Goal: Task Accomplishment & Management: Complete application form

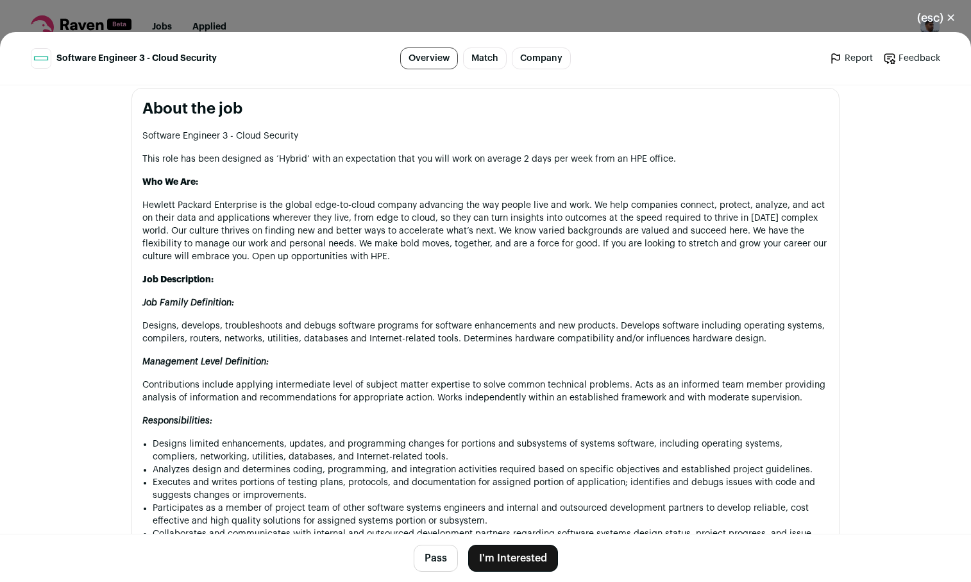
scroll to position [578, 0]
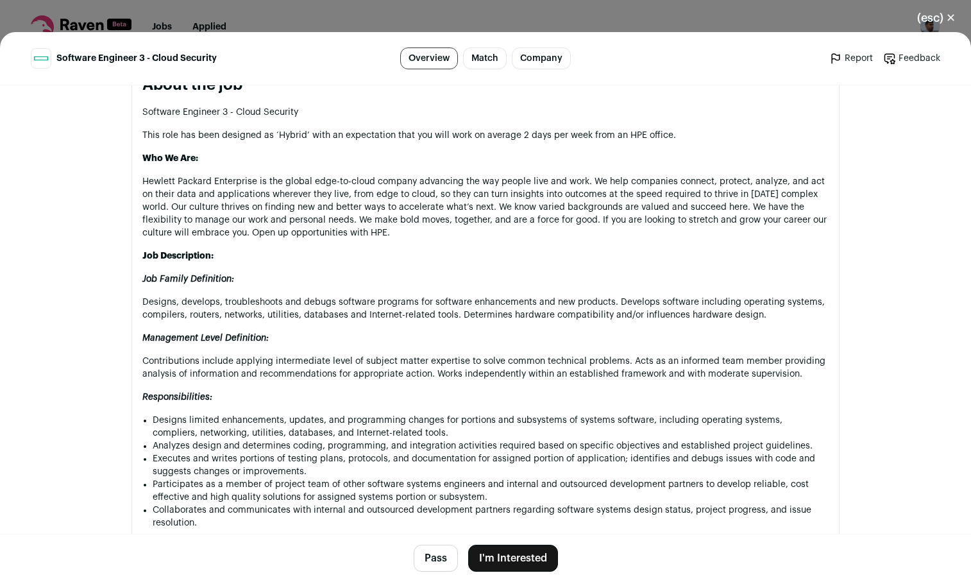
click at [505, 552] on button "I'm Interested" at bounding box center [513, 558] width 90 height 27
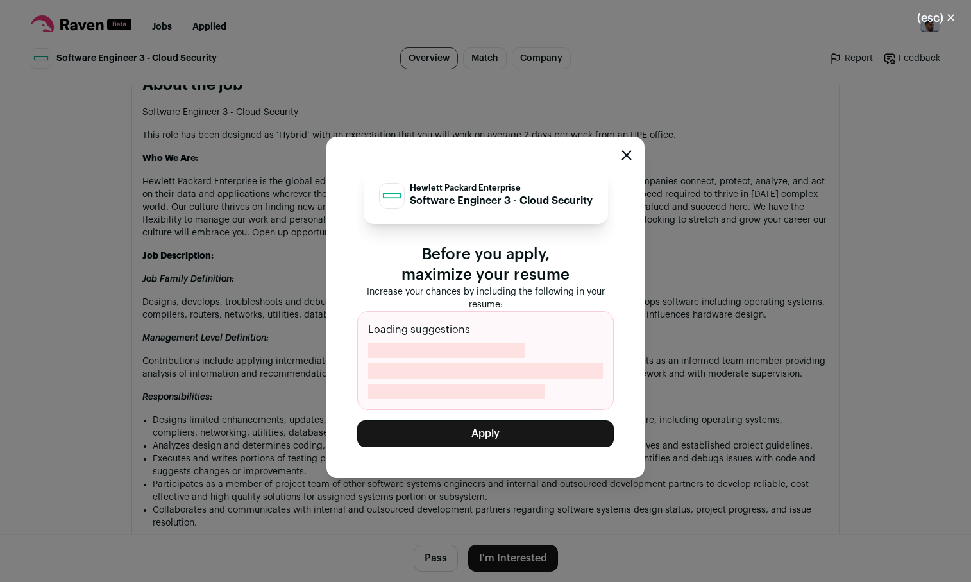
click at [448, 432] on button "Apply" at bounding box center [485, 433] width 257 height 27
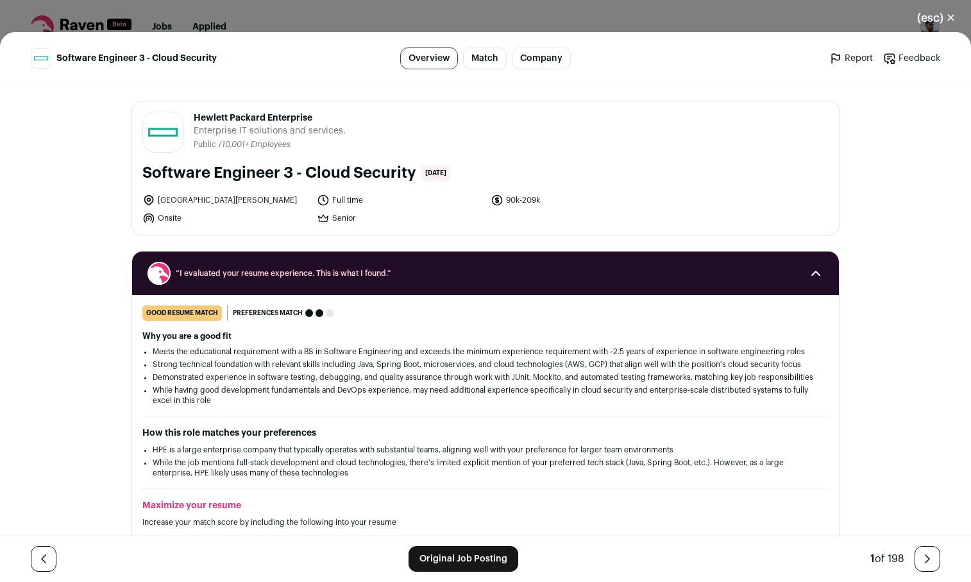
click at [489, 53] on link "Match" at bounding box center [485, 58] width 44 height 22
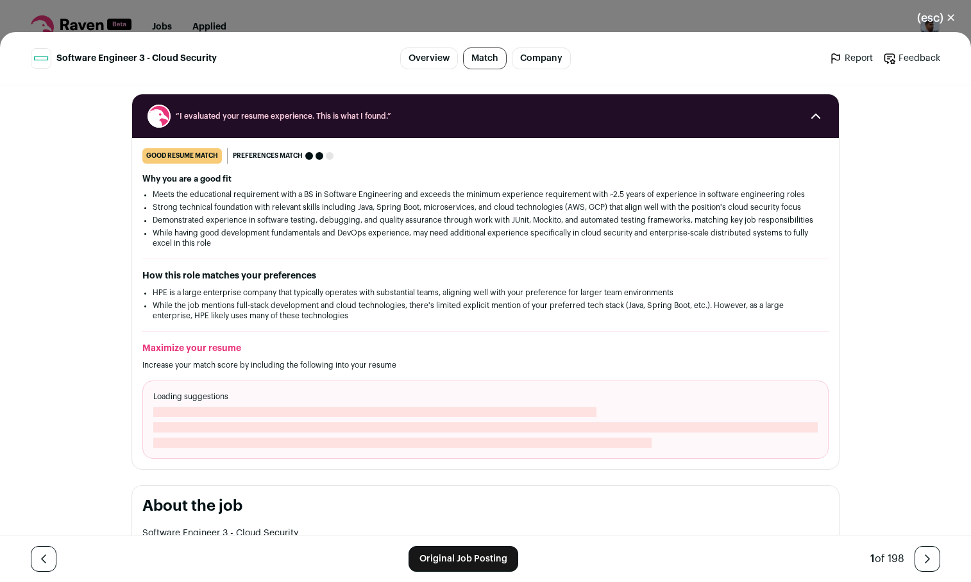
click at [543, 67] on link "Company" at bounding box center [541, 58] width 59 height 22
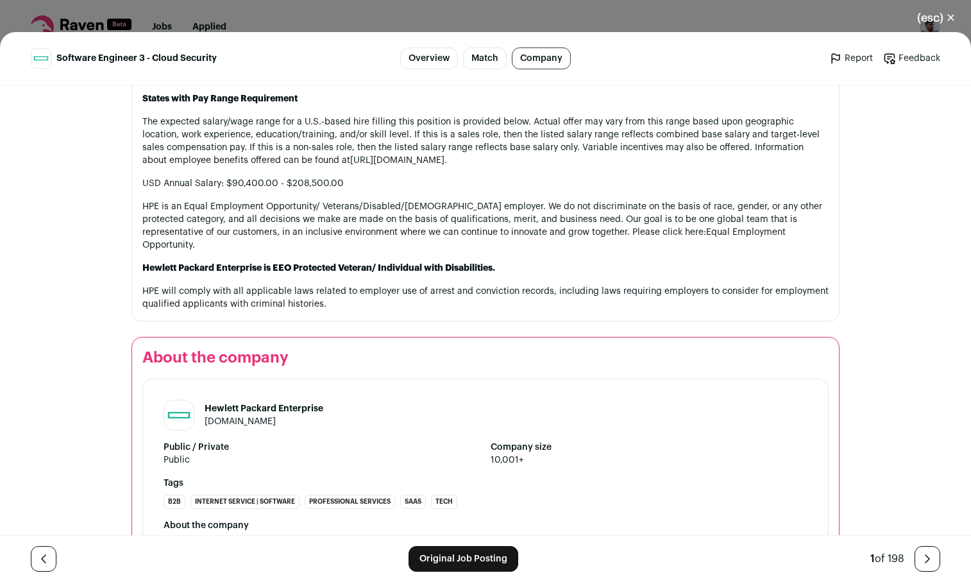
scroll to position [1726, 0]
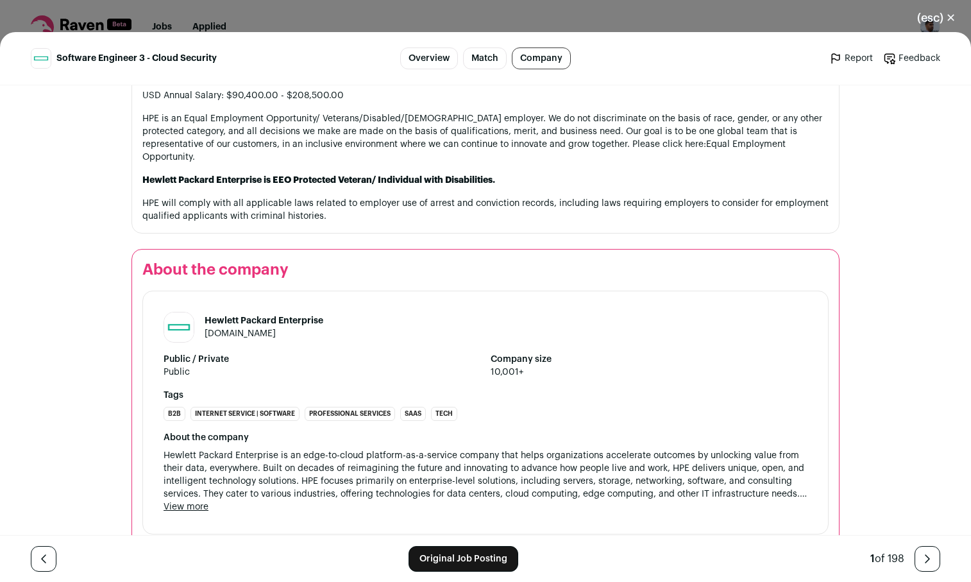
click at [441, 62] on link "Overview" at bounding box center [429, 58] width 58 height 22
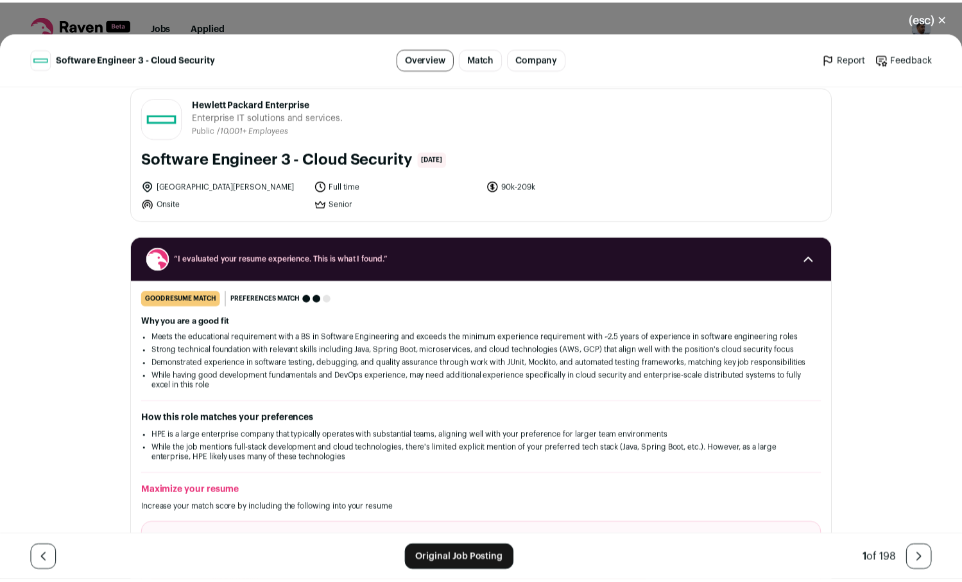
scroll to position [7, 0]
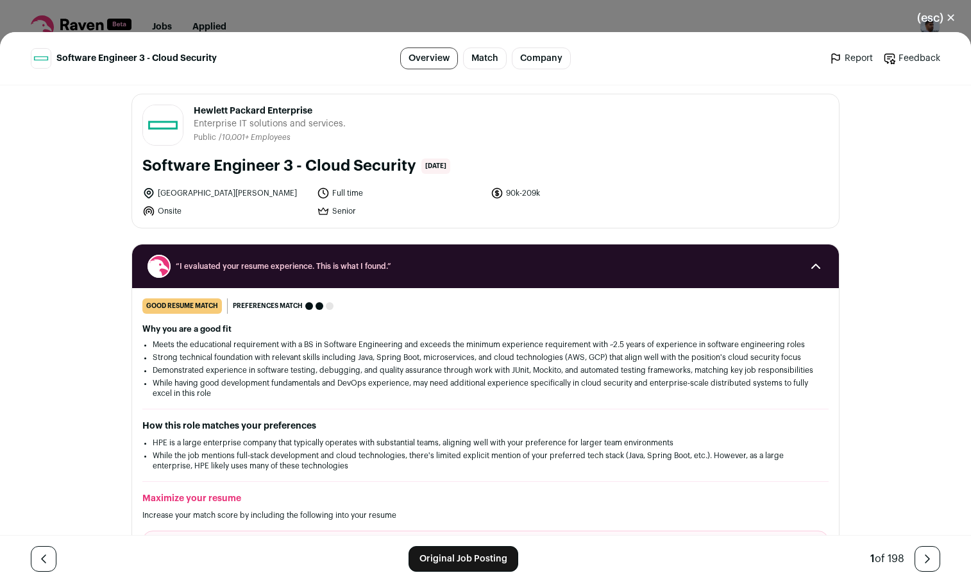
click at [456, 29] on div "(esc) ✕ Software Engineer 3 - Cloud Security Overview Match Company Report Feed…" at bounding box center [485, 291] width 971 height 582
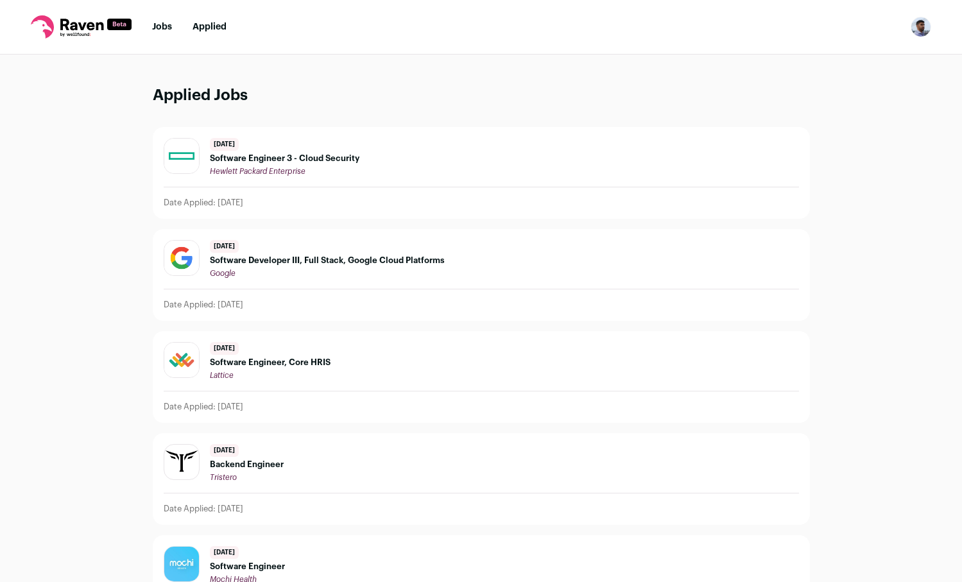
click at [318, 158] on span "Software Engineer 3 - Cloud Security" at bounding box center [284, 158] width 149 height 10
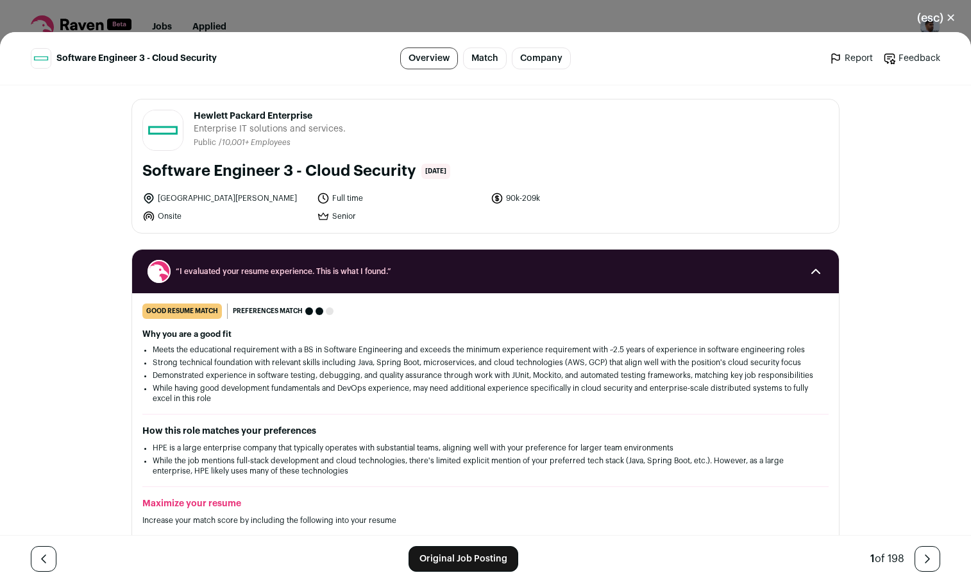
scroll to position [3, 0]
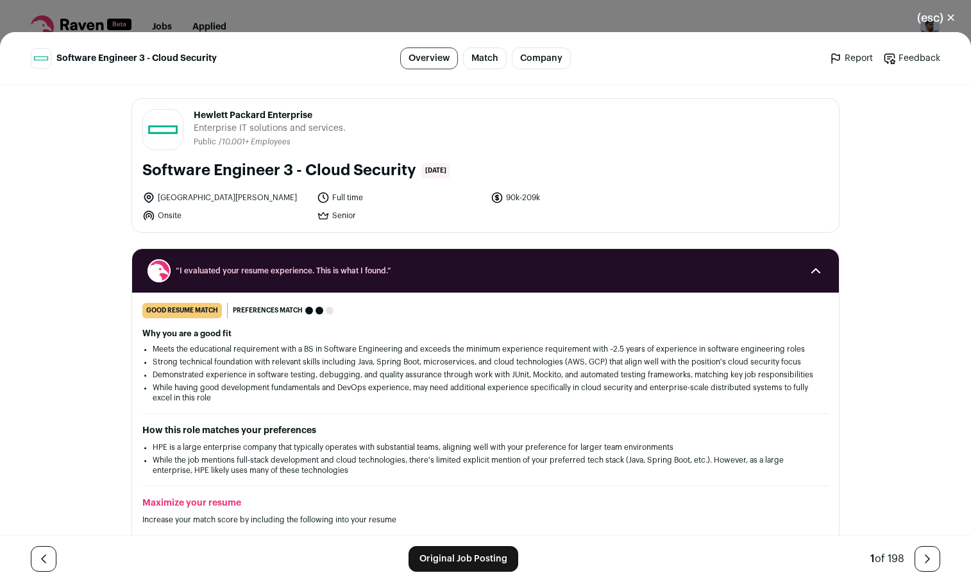
click at [495, 549] on link "Original Job Posting" at bounding box center [464, 559] width 110 height 26
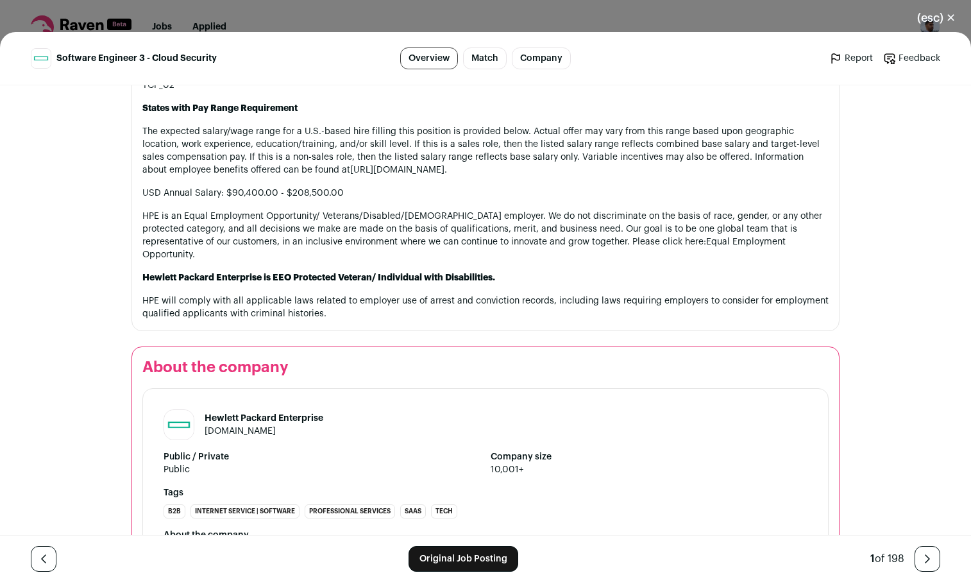
scroll to position [1489, 0]
